Goal: Find specific page/section: Find specific page/section

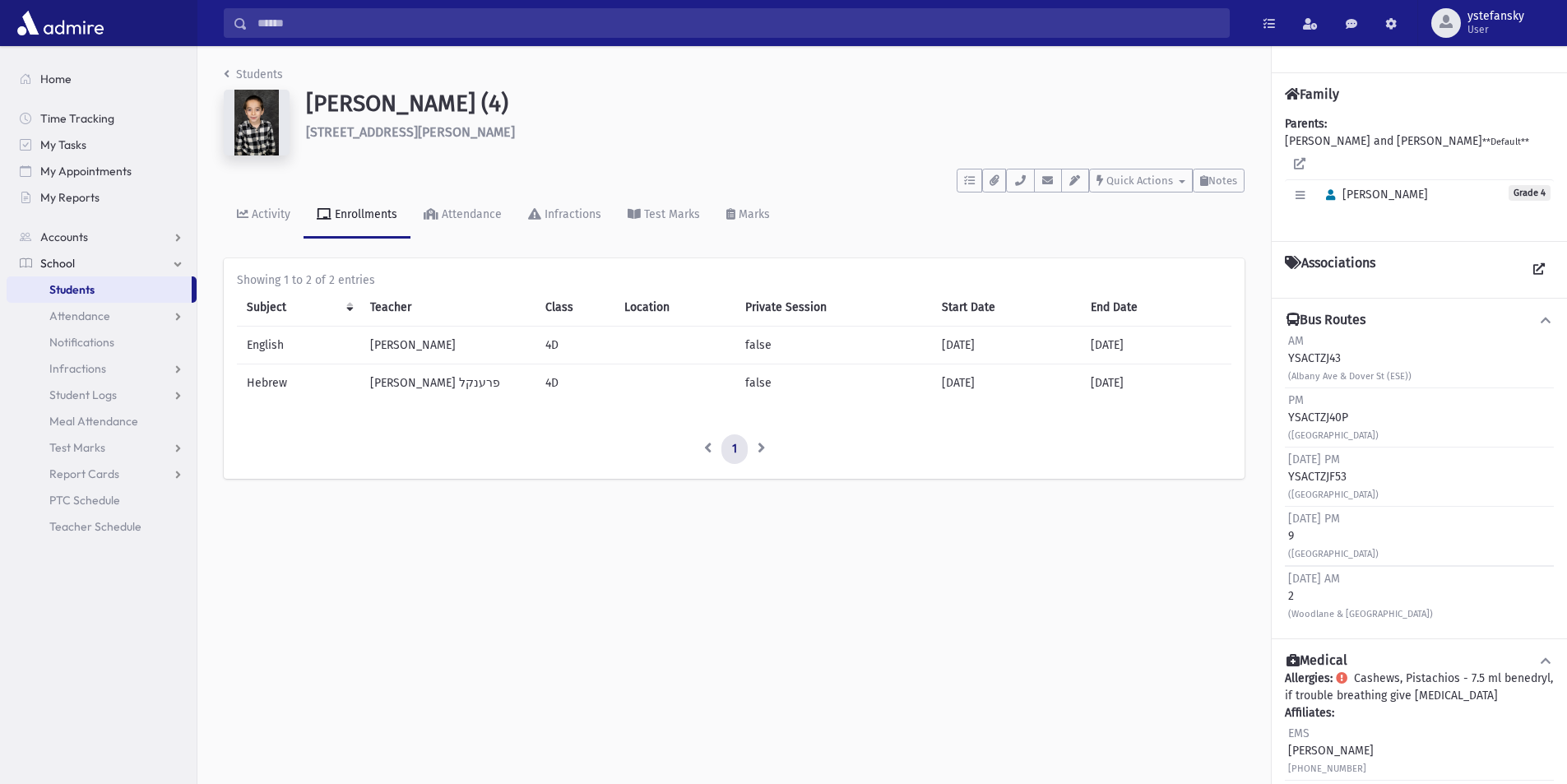
click at [111, 289] on link "Students" at bounding box center [99, 290] width 185 height 26
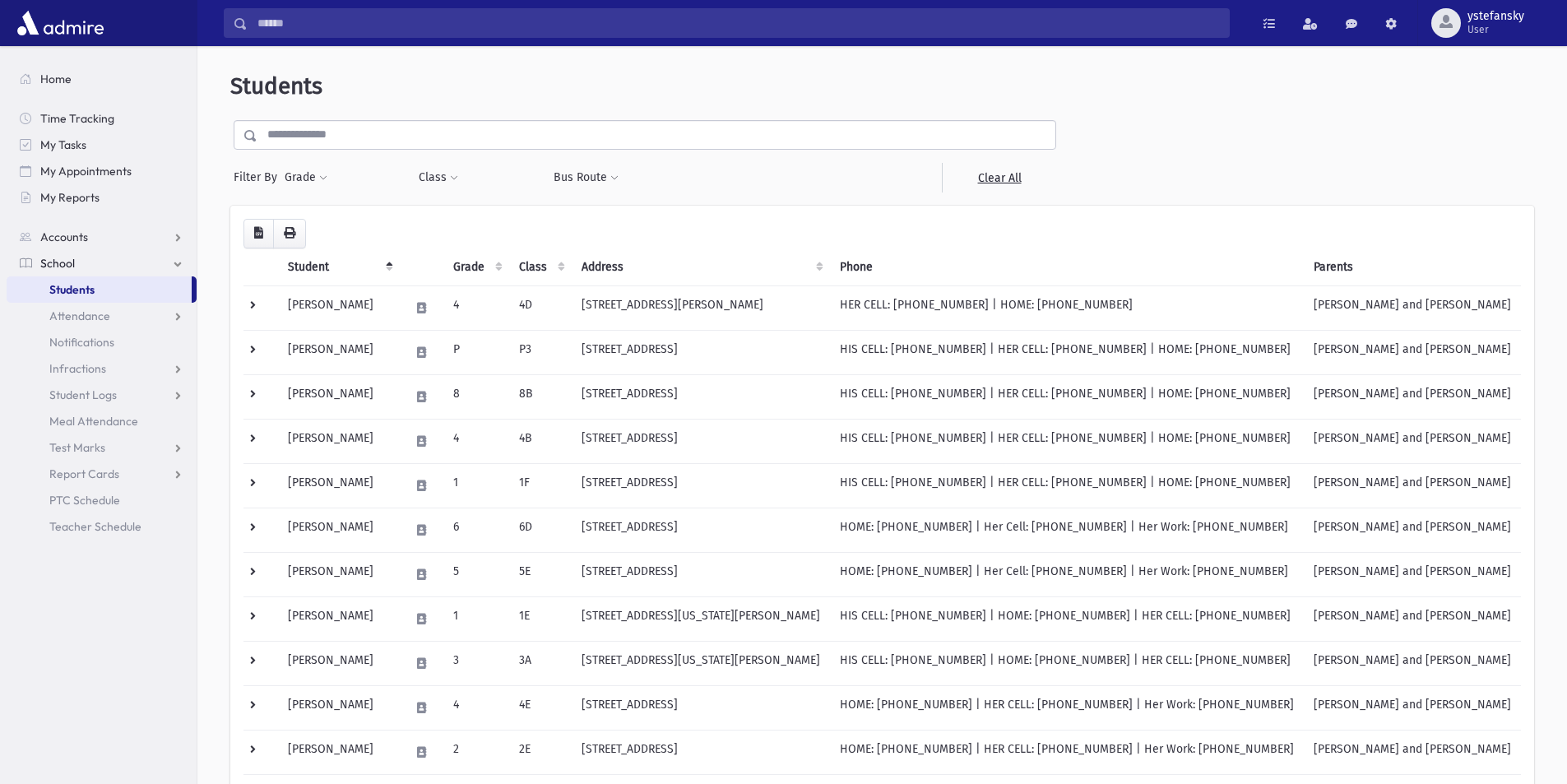
click at [489, 137] on input "text" at bounding box center [656, 135] width 798 height 30
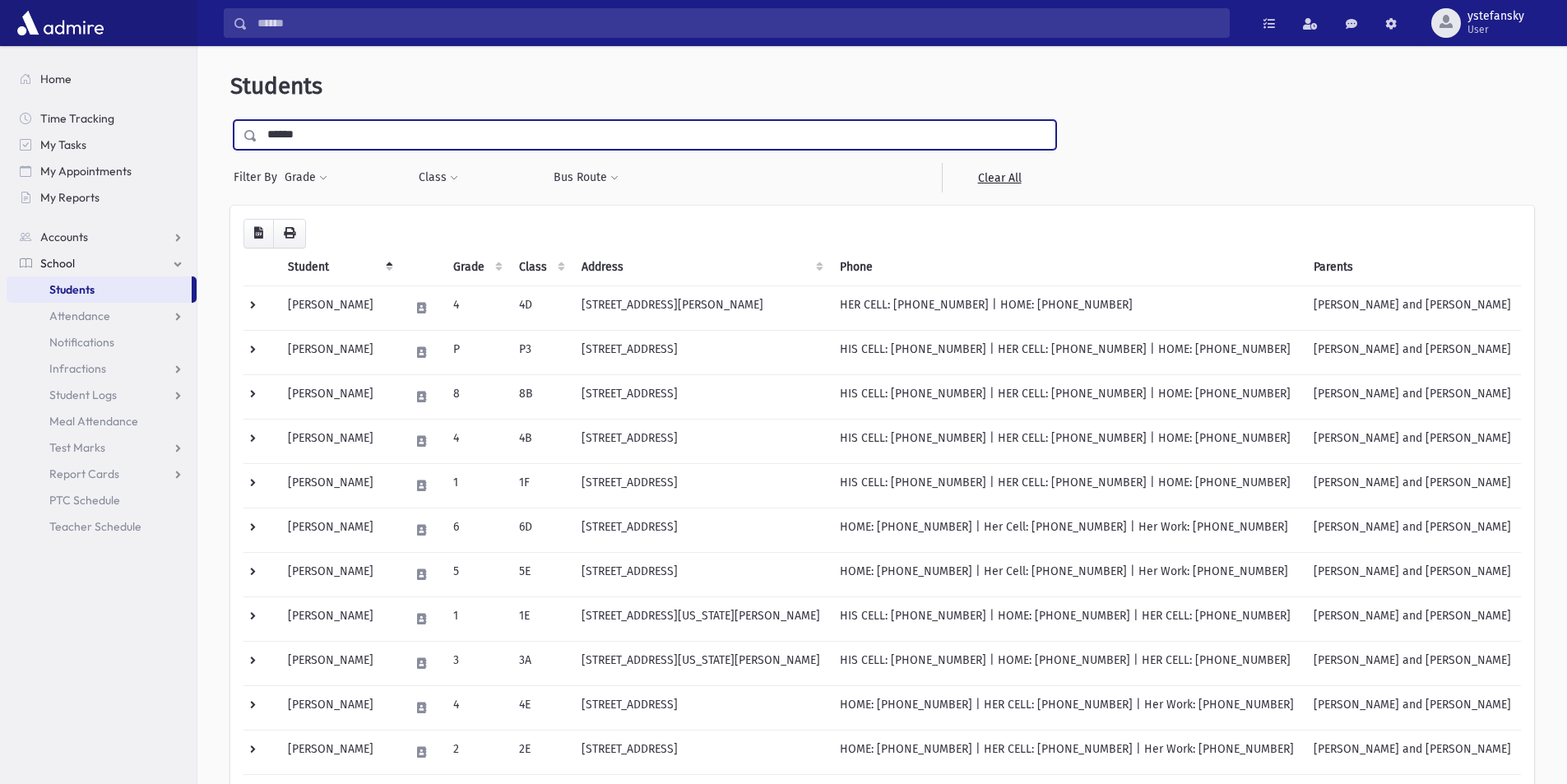
type input "******"
click at [230, 120] on input "submit" at bounding box center [253, 130] width 46 height 22
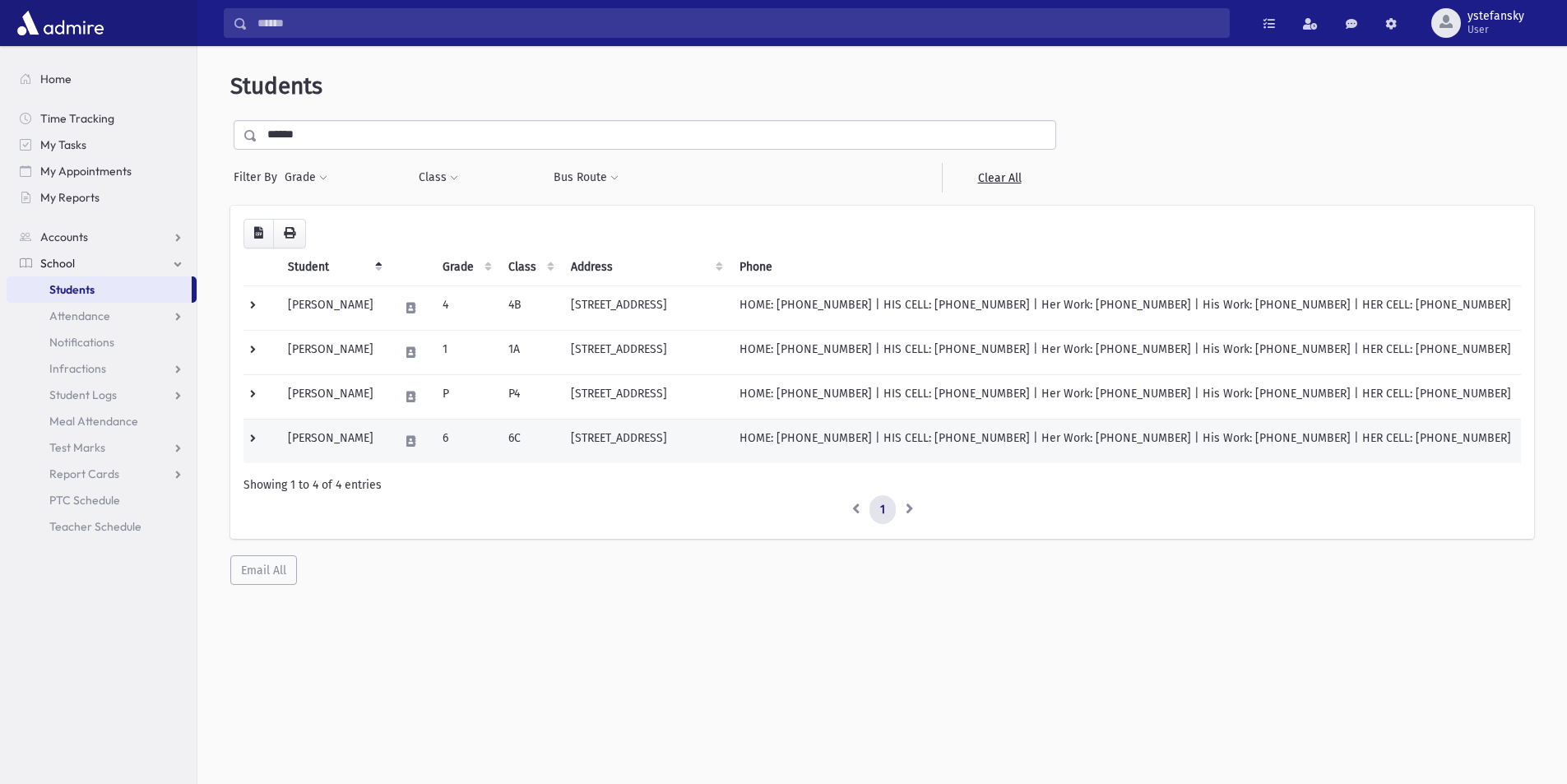
click at [376, 431] on td "Lonner, Shimshon" at bounding box center [334, 441] width 111 height 45
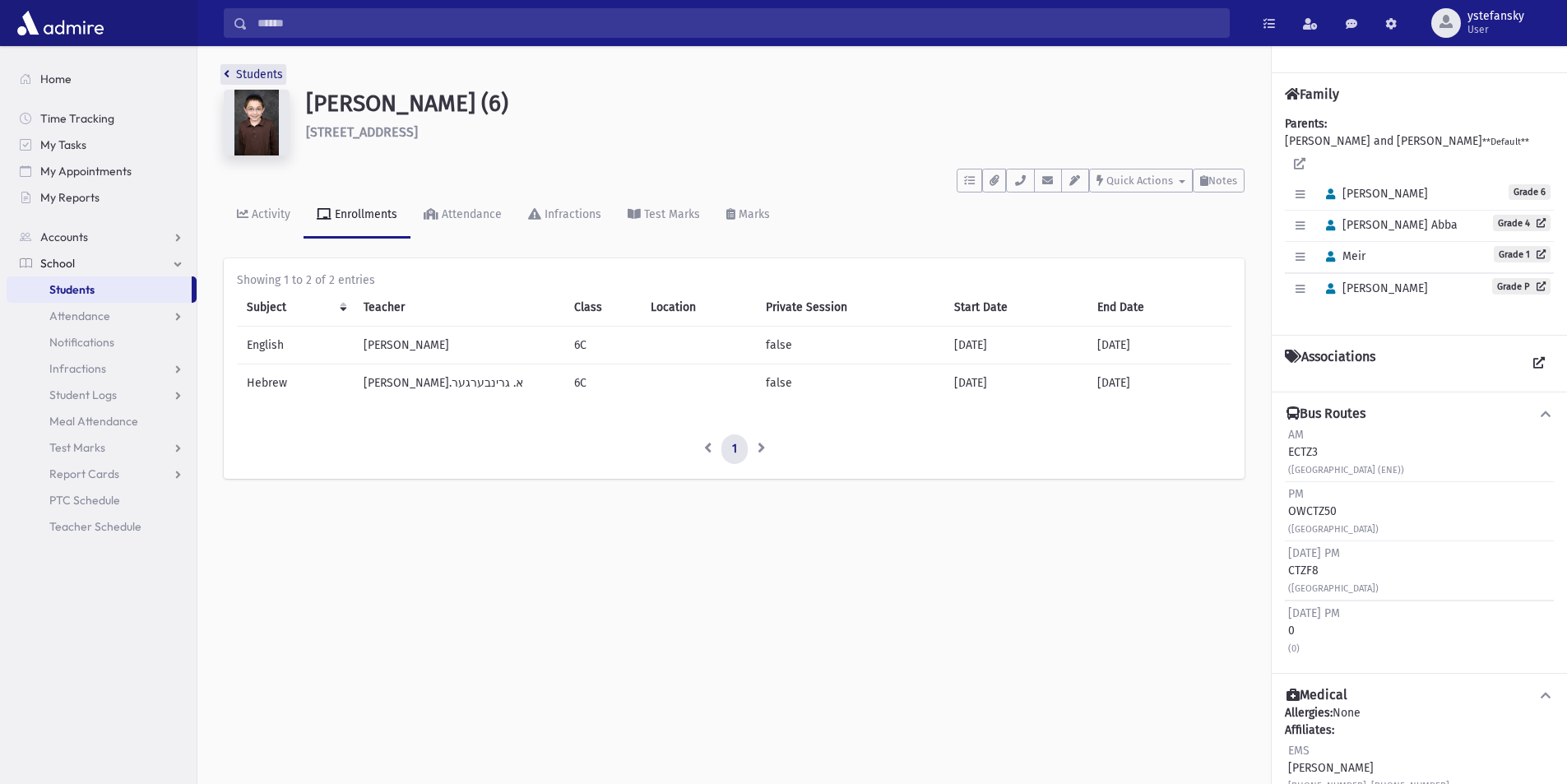
click at [225, 72] on icon "breadcrumb" at bounding box center [226, 74] width 6 height 12
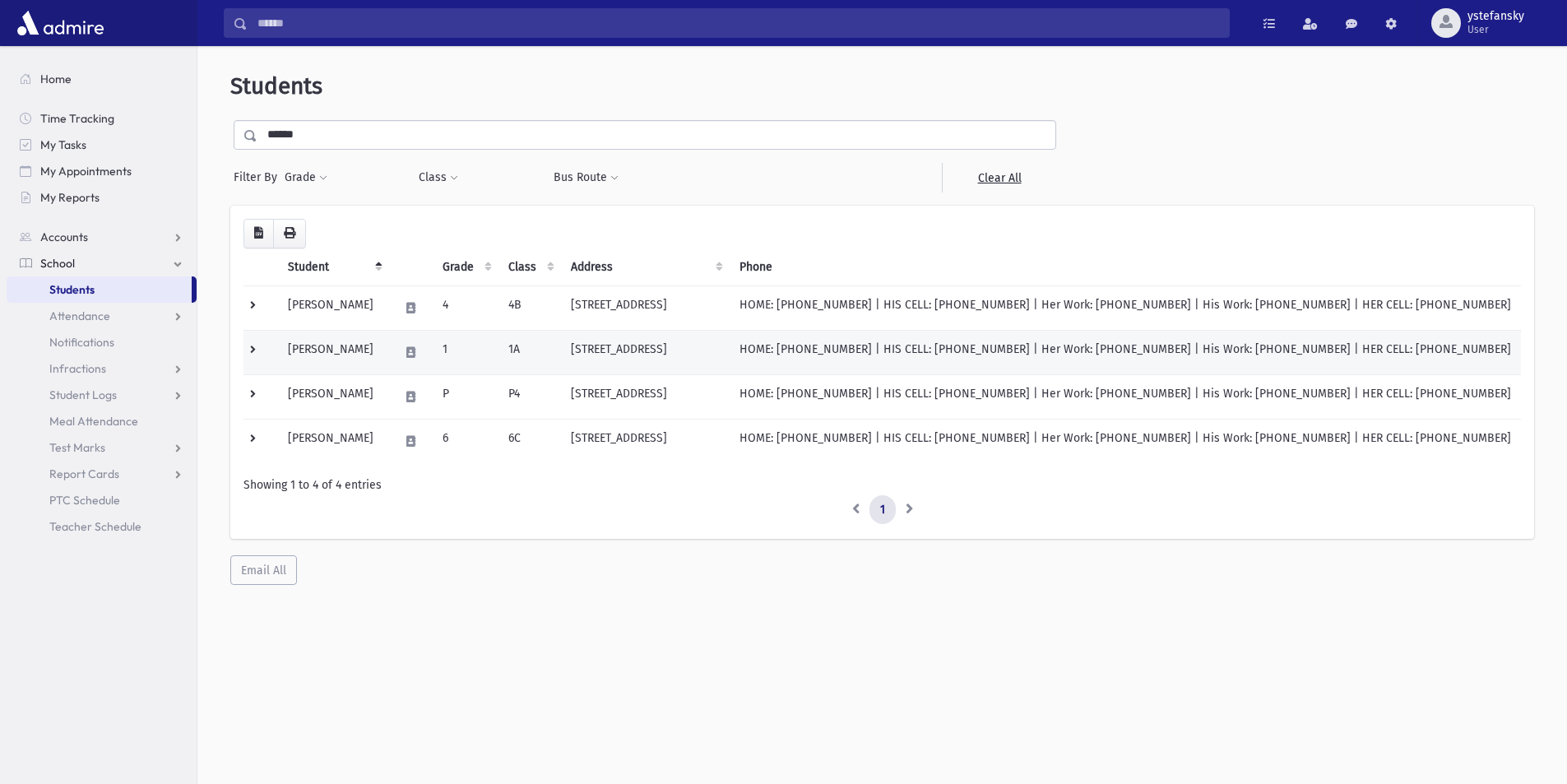
click at [330, 359] on td "Lonner, Meir" at bounding box center [334, 352] width 111 height 45
